Goal: Task Accomplishment & Management: Manage account settings

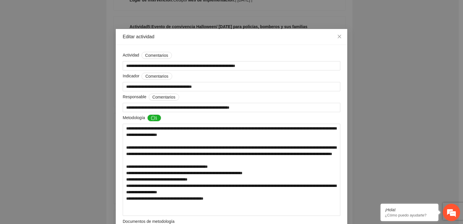
scroll to position [2400, 0]
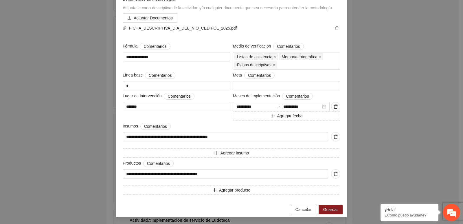
click at [295, 206] on span "Cancelar" at bounding box center [303, 209] width 16 height 6
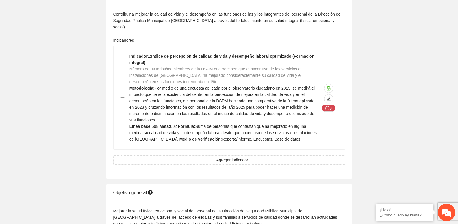
scroll to position [0, 0]
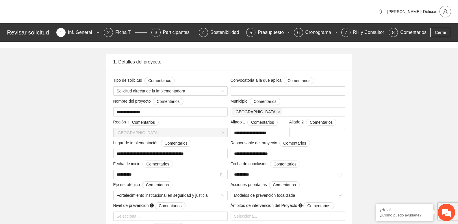
click at [446, 10] on icon "user" at bounding box center [445, 11] width 5 height 5
click at [429, 16] on div "[PERSON_NAME]- Delicias" at bounding box center [413, 12] width 75 height 12
click at [427, 11] on span "[PERSON_NAME]- Delicias" at bounding box center [413, 11] width 50 height 5
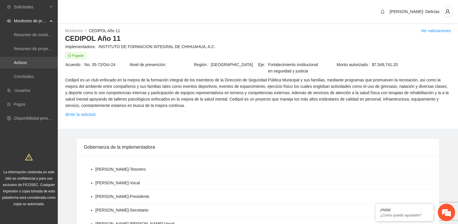
click at [27, 64] on link "Activos" at bounding box center [20, 62] width 13 height 5
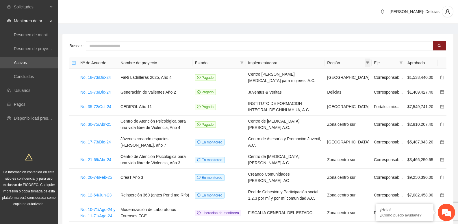
click at [370, 63] on icon "filter" at bounding box center [367, 62] width 3 height 3
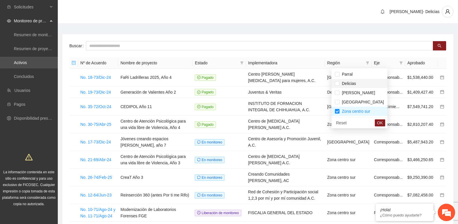
click at [340, 83] on span "Delicias" at bounding box center [348, 83] width 16 height 5
click at [377, 124] on span "OK" at bounding box center [380, 122] width 6 height 6
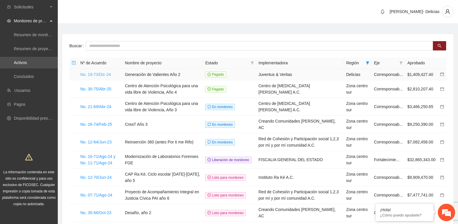
click at [100, 72] on link "No. 19-73/Dic-24" at bounding box center [95, 74] width 31 height 5
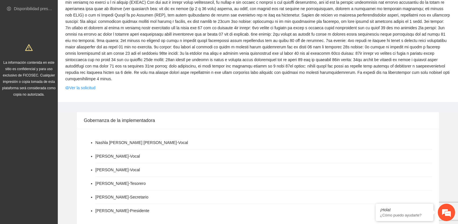
scroll to position [21, 0]
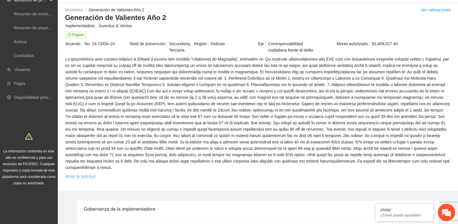
click at [84, 173] on link "Ver la solicitud" at bounding box center [80, 176] width 30 height 6
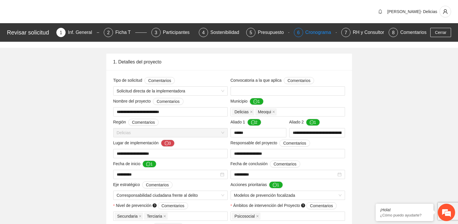
click at [321, 31] on div "Cronograma" at bounding box center [321, 32] width 30 height 9
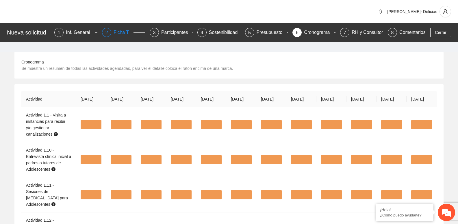
click at [120, 32] on div "Ficha T" at bounding box center [124, 32] width 20 height 9
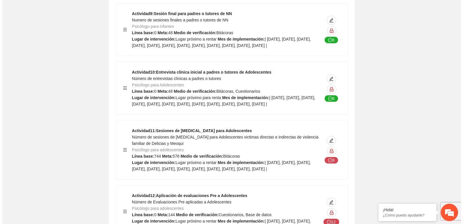
scroll to position [2775, 0]
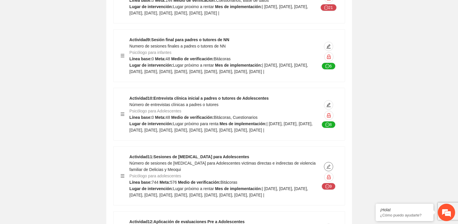
click at [328, 165] on icon "edit" at bounding box center [329, 166] width 4 height 4
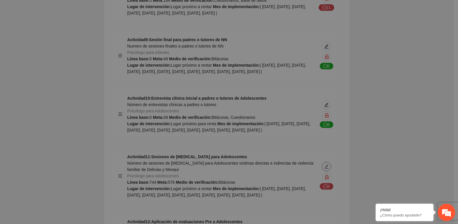
type textarea "**********"
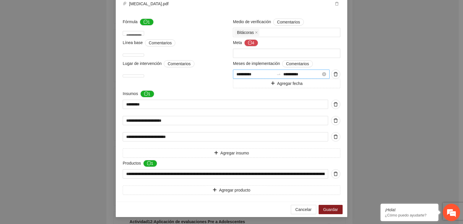
scroll to position [653, 0]
click at [355, 131] on div "**********" at bounding box center [231, 112] width 463 height 224
click at [299, 207] on span "Cancelar" at bounding box center [303, 209] width 16 height 6
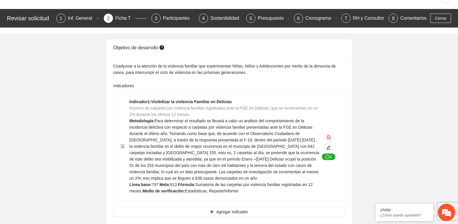
scroll to position [0, 0]
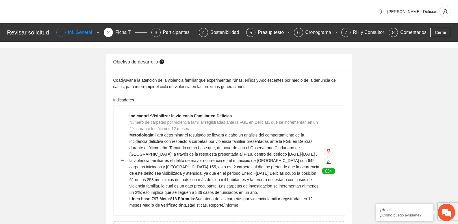
click at [78, 35] on div "Inf. General" at bounding box center [82, 32] width 29 height 9
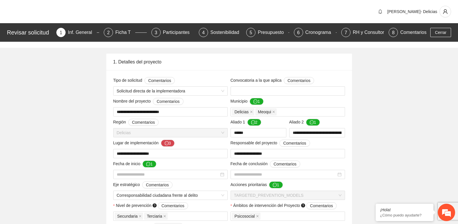
type input "**********"
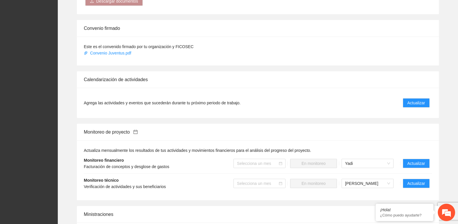
scroll to position [455, 0]
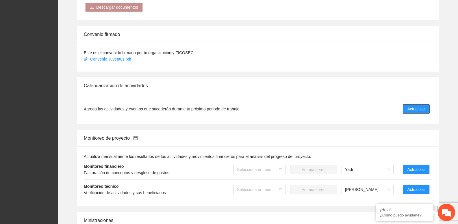
click at [414, 106] on span "Actualizar" at bounding box center [417, 109] width 18 height 6
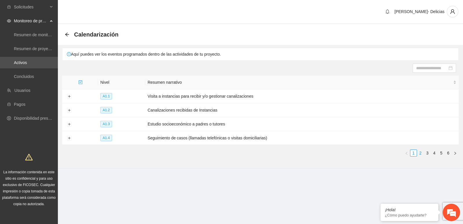
click at [420, 150] on link "2" at bounding box center [420, 153] width 6 height 6
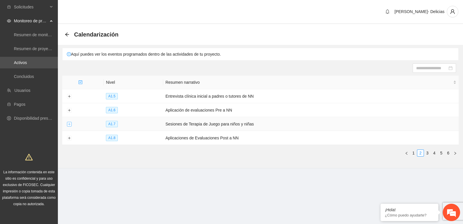
click at [67, 122] on button "Expand row" at bounding box center [69, 124] width 5 height 5
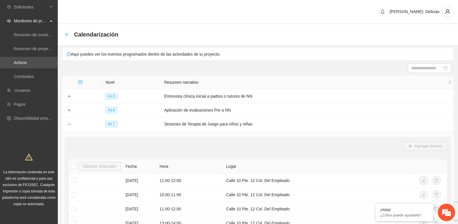
click at [68, 34] on icon "arrow-left" at bounding box center [67, 34] width 5 height 5
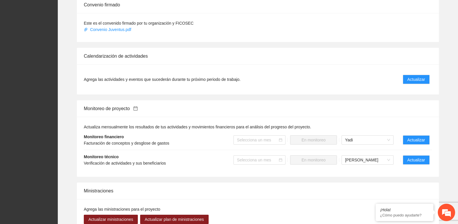
scroll to position [484, 0]
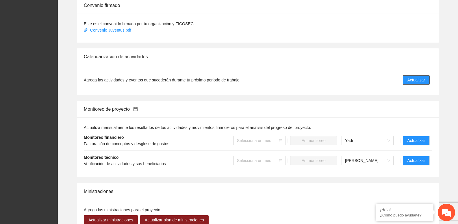
click at [416, 77] on span "Actualizar" at bounding box center [417, 80] width 18 height 6
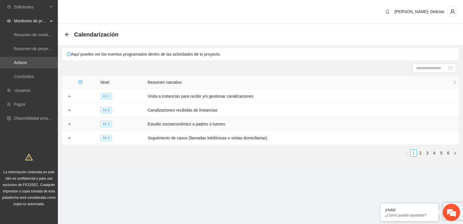
click at [104, 121] on span "A1.3" at bounding box center [106, 124] width 12 height 6
click at [108, 126] on span "A1.3" at bounding box center [106, 124] width 12 height 6
click at [69, 122] on button "Expand row" at bounding box center [69, 124] width 5 height 5
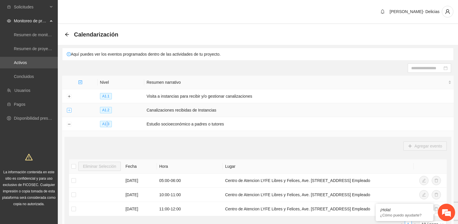
click at [69, 110] on button "Expand row" at bounding box center [69, 110] width 5 height 5
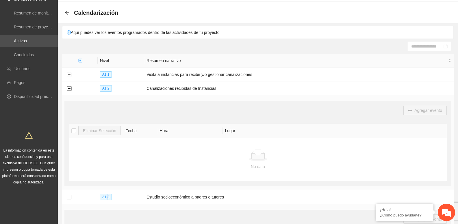
scroll to position [58, 0]
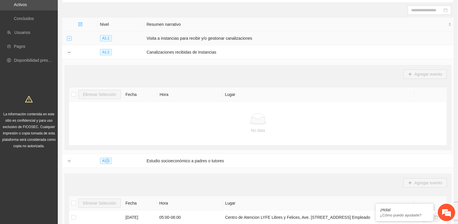
click at [68, 40] on button "Expand row" at bounding box center [69, 38] width 5 height 5
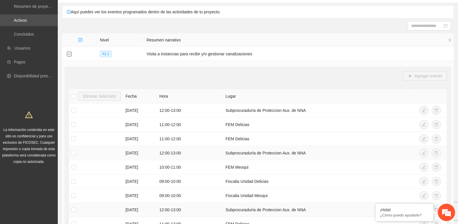
scroll to position [0, 0]
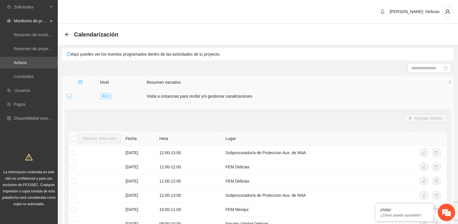
click at [71, 96] on button "Collapse row" at bounding box center [69, 96] width 5 height 5
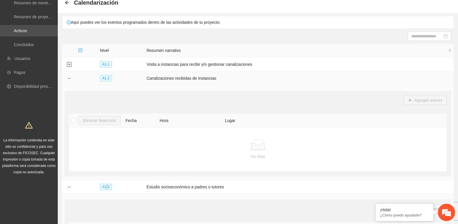
scroll to position [29, 0]
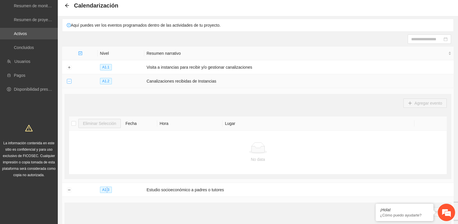
click at [67, 80] on button "Collapse row" at bounding box center [69, 81] width 5 height 5
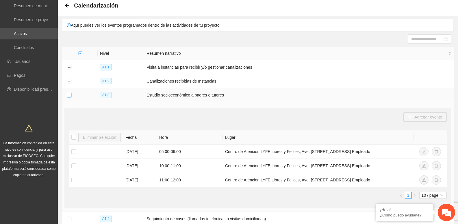
click at [69, 92] on td at bounding box center [69, 95] width 14 height 14
click at [69, 94] on button "Collapse row" at bounding box center [69, 95] width 5 height 5
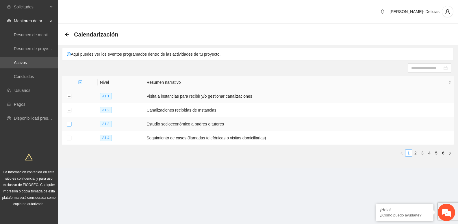
scroll to position [0, 0]
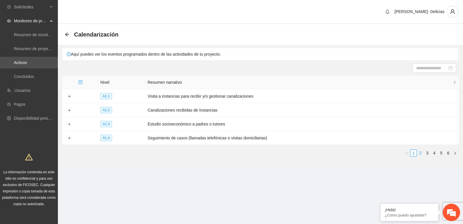
click at [420, 151] on link "2" at bounding box center [420, 153] width 6 height 6
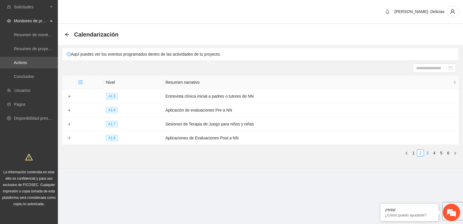
click at [428, 152] on link "3" at bounding box center [427, 153] width 6 height 6
click at [70, 123] on button "Expand row" at bounding box center [69, 124] width 5 height 5
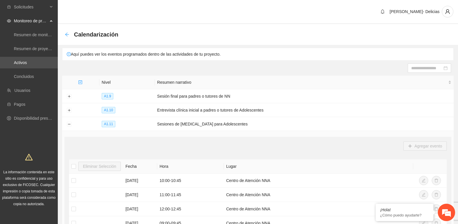
click at [66, 33] on icon "arrow-left" at bounding box center [67, 34] width 5 height 5
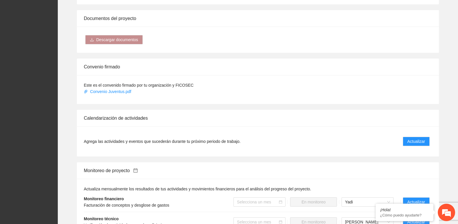
scroll to position [492, 0]
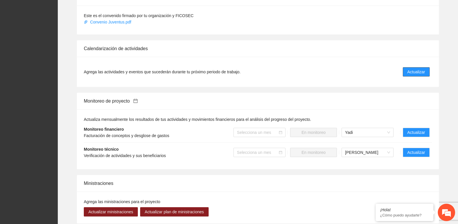
click at [413, 69] on span "Actualizar" at bounding box center [417, 72] width 18 height 6
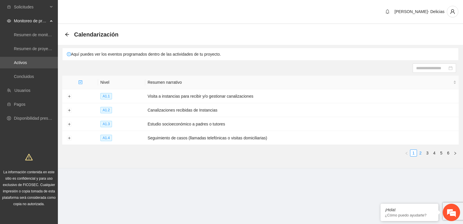
click at [420, 150] on link "2" at bounding box center [420, 153] width 6 height 6
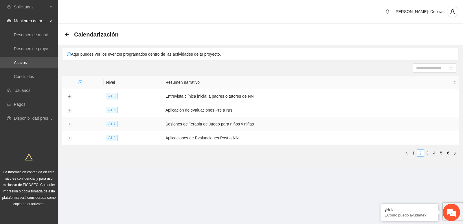
click at [69, 121] on td at bounding box center [69, 124] width 14 height 14
click at [69, 122] on button "Expand row" at bounding box center [69, 124] width 5 height 5
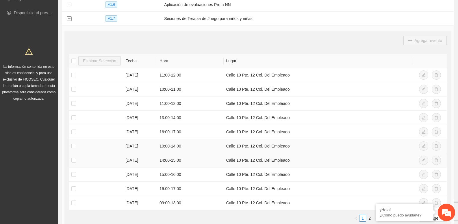
scroll to position [116, 0]
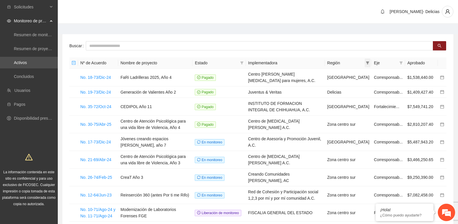
click at [370, 64] on icon "filter" at bounding box center [367, 62] width 3 height 3
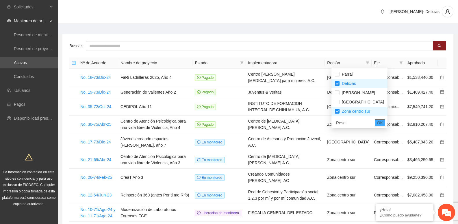
click at [377, 121] on span "OK" at bounding box center [380, 122] width 6 height 6
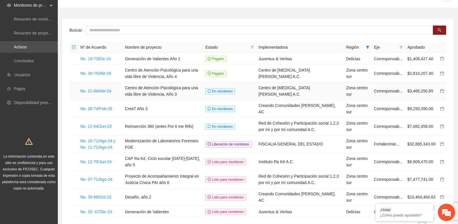
scroll to position [29, 0]
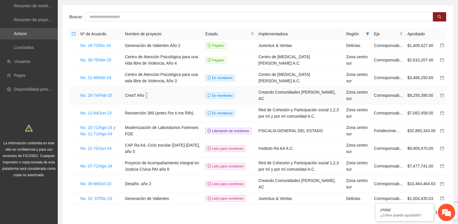
drag, startPoint x: 146, startPoint y: 93, endPoint x: 154, endPoint y: 97, distance: 8.1
click at [154, 97] on td "CreaT Año 3" at bounding box center [163, 95] width 80 height 18
click at [158, 113] on td "Reinserción 360 (antes Por ti me Rifo)" at bounding box center [163, 113] width 80 height 18
click at [150, 126] on td "Modernización de Laboratorios Forenses FGE" at bounding box center [163, 131] width 80 height 18
click at [140, 148] on td "CAP Ra Ké, Ciclo escolar [DATE]-[DATE], año 5" at bounding box center [163, 148] width 80 height 18
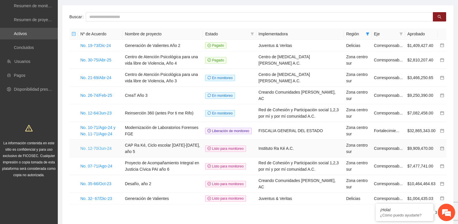
click at [100, 146] on link "No. 12-70/Jun-24" at bounding box center [95, 148] width 31 height 5
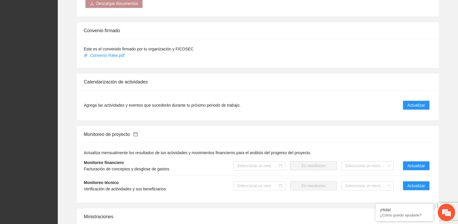
scroll to position [521, 0]
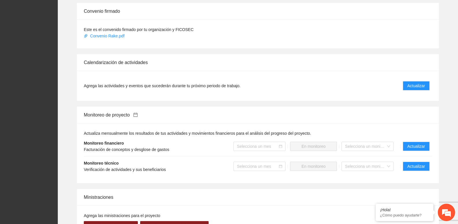
click at [442, 83] on div "Calendarización de actividades Agrega las actividades y eventos que sucederán d…" at bounding box center [257, 77] width 391 height 47
click at [403, 86] on li "Agrega las actividades y eventos que sucederán durante tu próximo periodo de tr…" at bounding box center [258, 86] width 348 height 16
click at [404, 86] on button "Actualizar" at bounding box center [416, 85] width 27 height 9
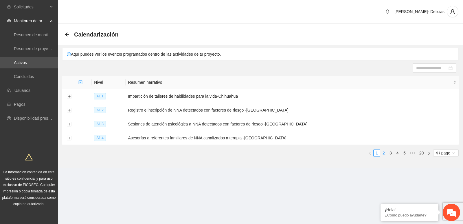
click at [384, 150] on link "2" at bounding box center [383, 153] width 6 height 6
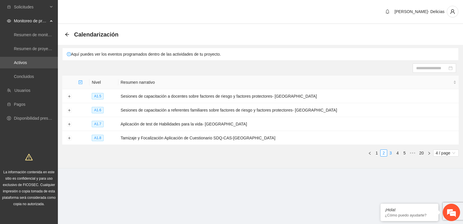
click at [390, 154] on link "3" at bounding box center [390, 153] width 6 height 6
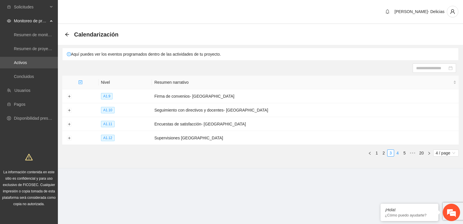
click at [394, 154] on link "4" at bounding box center [397, 153] width 6 height 6
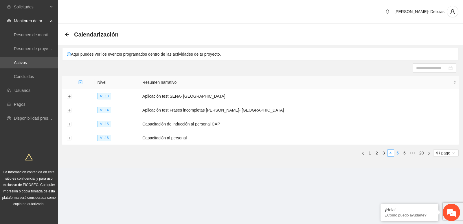
click at [396, 152] on link "5" at bounding box center [397, 153] width 6 height 6
click at [398, 152] on link "6" at bounding box center [397, 153] width 6 height 6
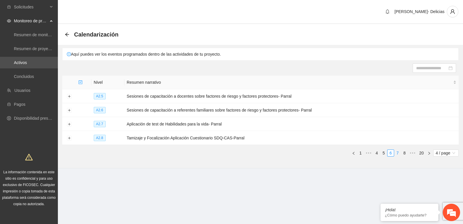
click at [398, 152] on link "7" at bounding box center [397, 153] width 6 height 6
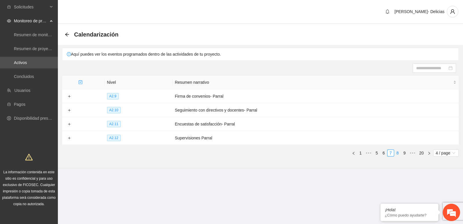
click at [398, 152] on link "8" at bounding box center [397, 153] width 6 height 6
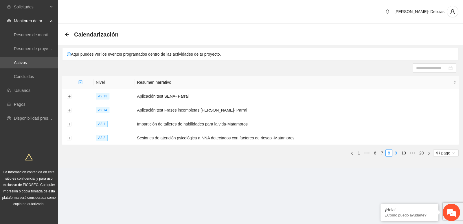
click at [398, 152] on link "9" at bounding box center [395, 153] width 6 height 6
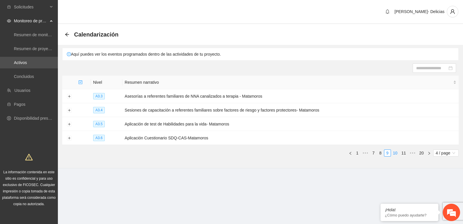
click at [398, 152] on link "10" at bounding box center [395, 153] width 8 height 6
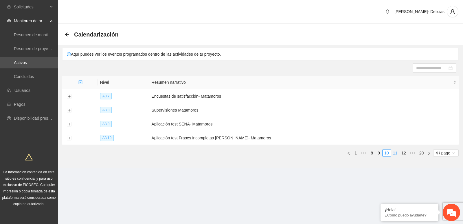
click at [398, 152] on link "11" at bounding box center [395, 153] width 8 height 6
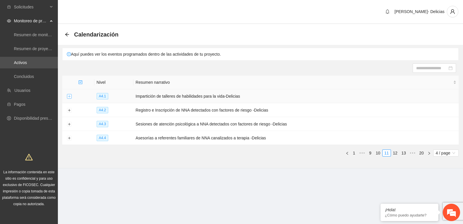
click at [70, 97] on button "Expand row" at bounding box center [69, 96] width 5 height 5
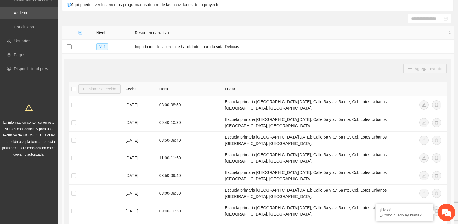
scroll to position [175, 0]
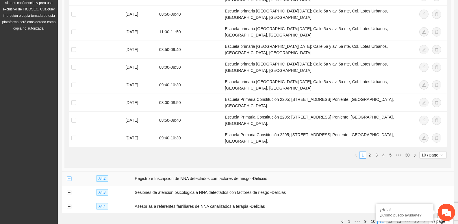
click at [68, 176] on button "Expand row" at bounding box center [69, 178] width 5 height 5
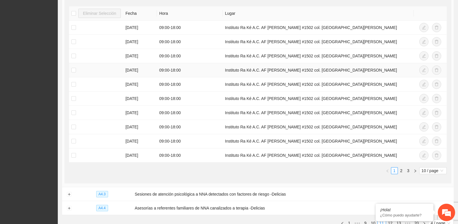
scroll to position [384, 0]
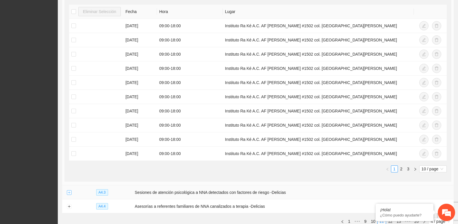
click at [68, 190] on button "Expand row" at bounding box center [69, 192] width 5 height 5
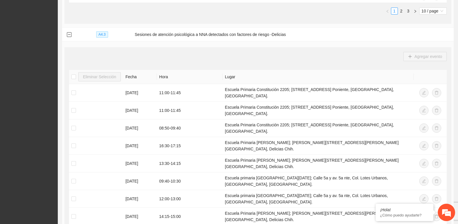
scroll to position [593, 0]
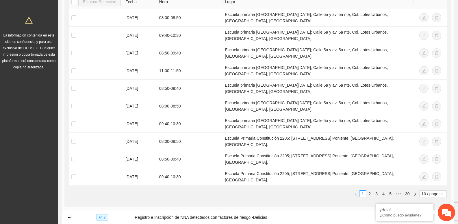
scroll to position [0, 0]
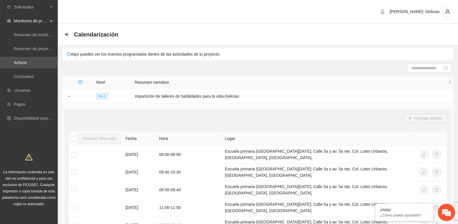
click at [64, 34] on div "Calendarización" at bounding box center [258, 34] width 401 height 21
click at [68, 35] on icon "arrow-left" at bounding box center [67, 34] width 5 height 5
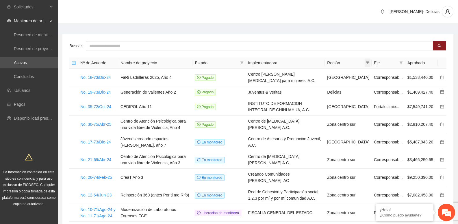
click at [370, 63] on icon "filter" at bounding box center [367, 62] width 3 height 3
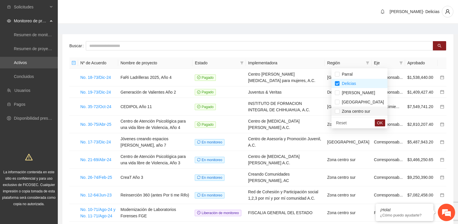
click at [334, 112] on li "Zona centro sur" at bounding box center [360, 110] width 56 height 9
click at [375, 121] on button "OK" at bounding box center [380, 122] width 10 height 7
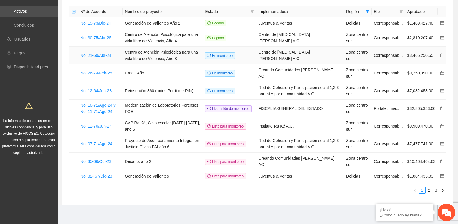
scroll to position [54, 0]
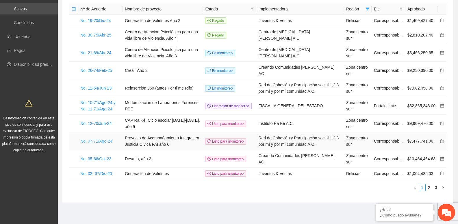
click at [108, 140] on link "No. 07-71/Ago-24" at bounding box center [96, 141] width 32 height 5
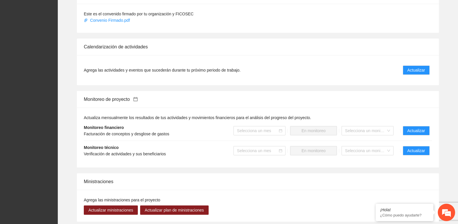
scroll to position [549, 0]
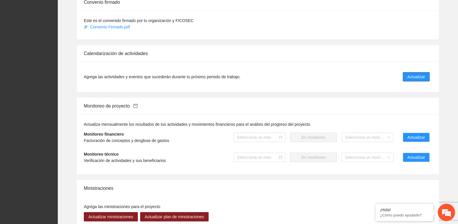
click at [417, 78] on span "Actualizar" at bounding box center [417, 76] width 18 height 6
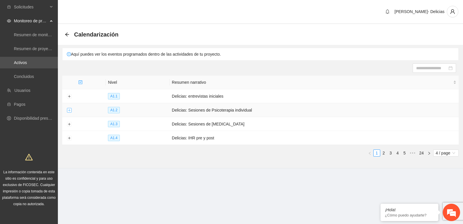
click at [70, 109] on button "Expand row" at bounding box center [69, 110] width 5 height 5
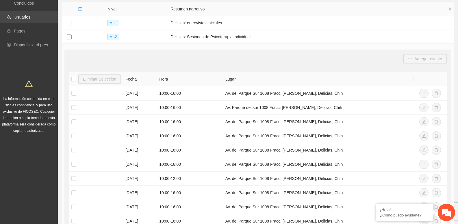
scroll to position [29, 0]
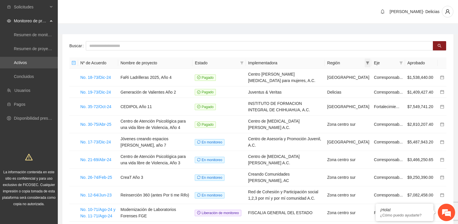
click at [370, 64] on icon "filter" at bounding box center [367, 62] width 3 height 3
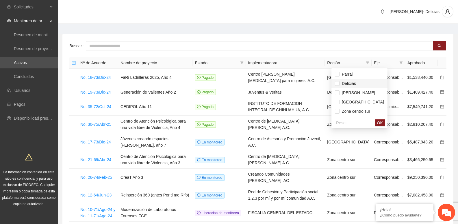
click at [358, 82] on span "Delicias" at bounding box center [359, 83] width 49 height 6
click at [351, 108] on span "Zona centro sur" at bounding box center [359, 111] width 49 height 6
click at [377, 122] on span "OK" at bounding box center [380, 122] width 6 height 6
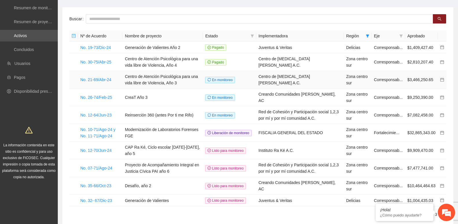
scroll to position [54, 0]
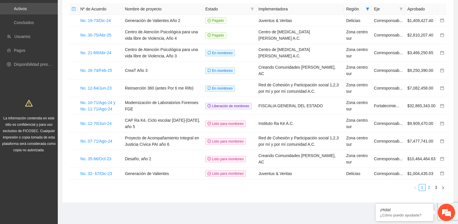
click at [429, 185] on link "2" at bounding box center [429, 187] width 6 height 6
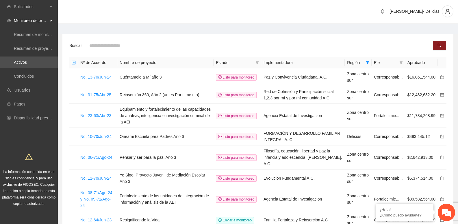
scroll to position [29, 0]
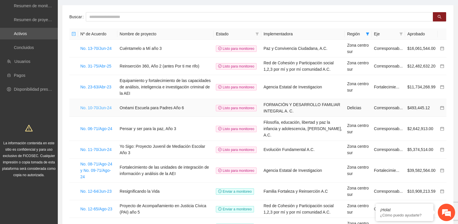
click at [91, 105] on link "No. 10-70/Jun-24" at bounding box center [95, 107] width 31 height 5
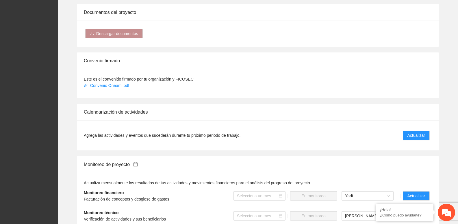
scroll to position [492, 0]
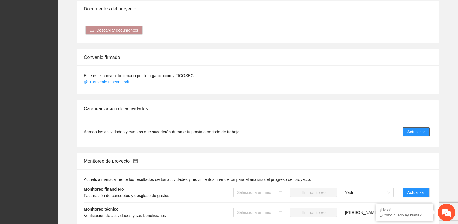
click at [427, 127] on button "Actualizar" at bounding box center [416, 131] width 27 height 9
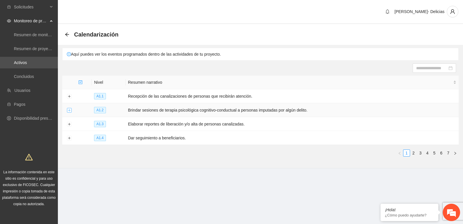
click at [68, 110] on button "Expand row" at bounding box center [69, 110] width 5 height 5
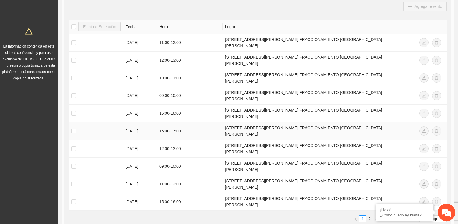
scroll to position [174, 0]
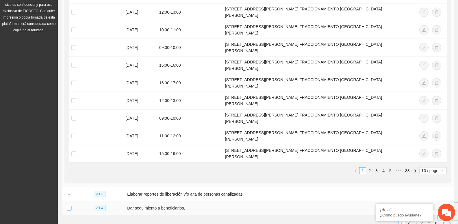
click at [69, 206] on button "Expand row" at bounding box center [69, 208] width 5 height 5
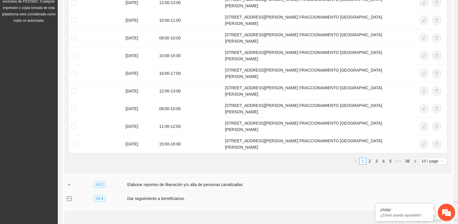
scroll to position [182, 0]
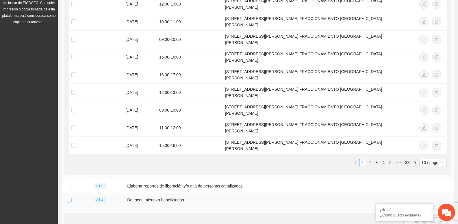
click at [69, 198] on button "Collapse row" at bounding box center [69, 200] width 5 height 5
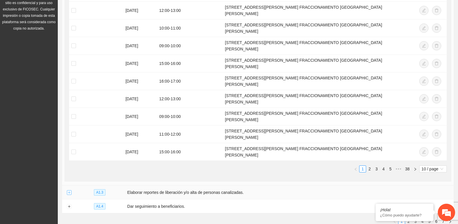
click at [69, 190] on button "Expand row" at bounding box center [69, 192] width 5 height 5
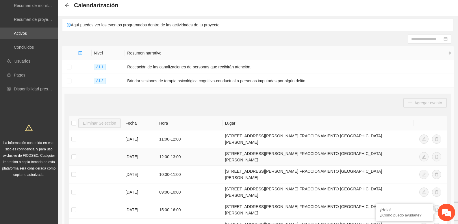
scroll to position [0, 0]
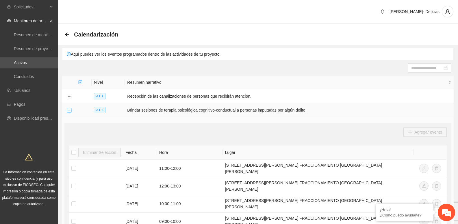
click at [69, 111] on button "Collapse row" at bounding box center [69, 110] width 5 height 5
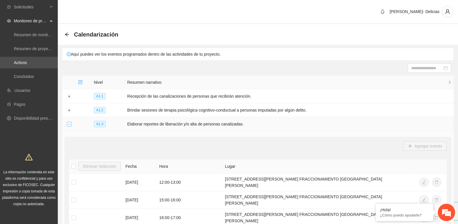
click at [69, 122] on button "Collapse row" at bounding box center [69, 124] width 5 height 5
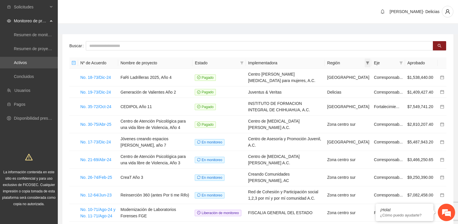
click at [370, 62] on icon "filter" at bounding box center [367, 62] width 3 height 3
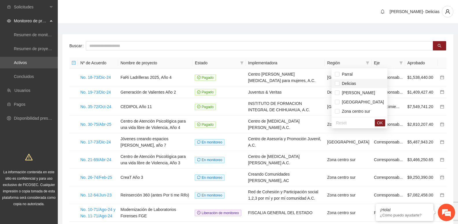
click at [350, 83] on span "Delicias" at bounding box center [348, 83] width 16 height 5
click at [350, 112] on span "Zona centro sur" at bounding box center [355, 111] width 31 height 5
click at [377, 121] on span "OK" at bounding box center [380, 122] width 6 height 6
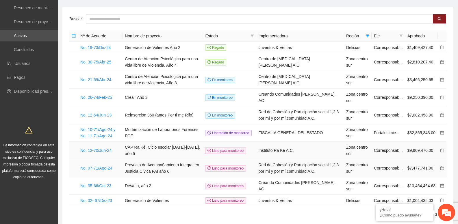
scroll to position [54, 0]
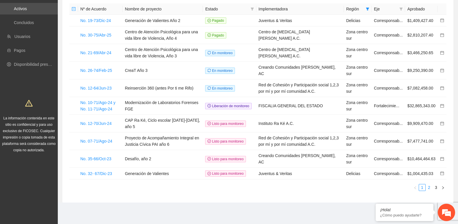
click at [429, 188] on link "2" at bounding box center [429, 187] width 6 height 6
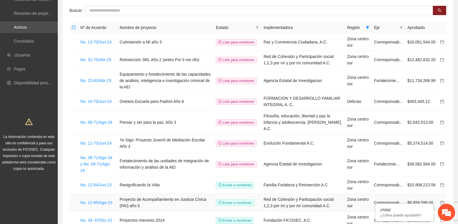
scroll to position [25, 0]
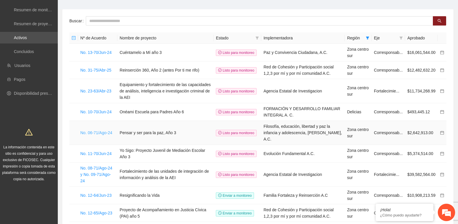
click at [95, 130] on link "No. 06-71/Ago-24" at bounding box center [96, 132] width 32 height 5
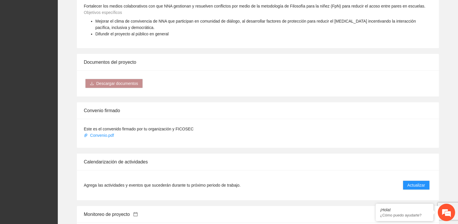
scroll to position [376, 0]
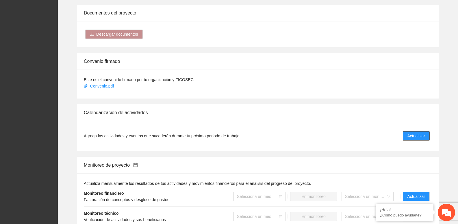
click at [414, 136] on span "Actualizar" at bounding box center [417, 135] width 18 height 6
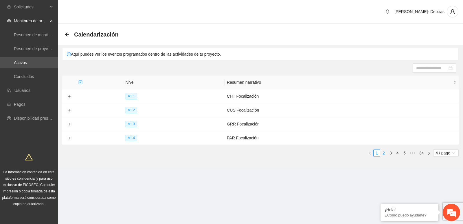
click at [383, 151] on link "2" at bounding box center [383, 153] width 6 height 6
click at [389, 151] on link "3" at bounding box center [390, 153] width 6 height 6
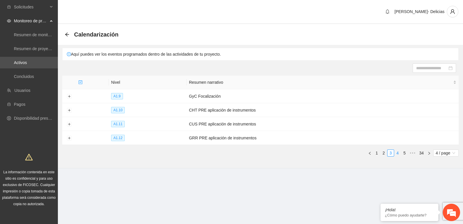
click at [396, 151] on link "4" at bounding box center [397, 153] width 6 height 6
click at [401, 152] on link "6" at bounding box center [404, 153] width 6 height 6
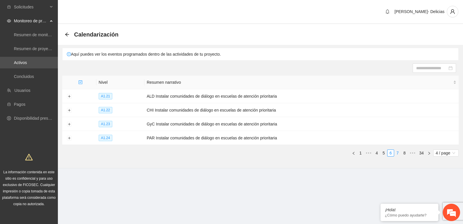
click at [395, 152] on link "7" at bounding box center [397, 153] width 6 height 6
click at [385, 152] on link "6" at bounding box center [383, 153] width 6 height 6
click at [69, 96] on button "Expand row" at bounding box center [69, 96] width 5 height 5
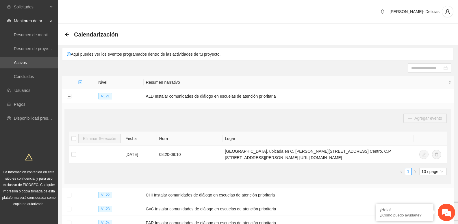
click at [65, 41] on div "Calendarización" at bounding box center [258, 34] width 401 height 21
click at [65, 40] on div "Calendarización" at bounding box center [258, 35] width 387 height 12
click at [67, 36] on icon "arrow-left" at bounding box center [67, 34] width 4 height 4
